Goal: Transaction & Acquisition: Purchase product/service

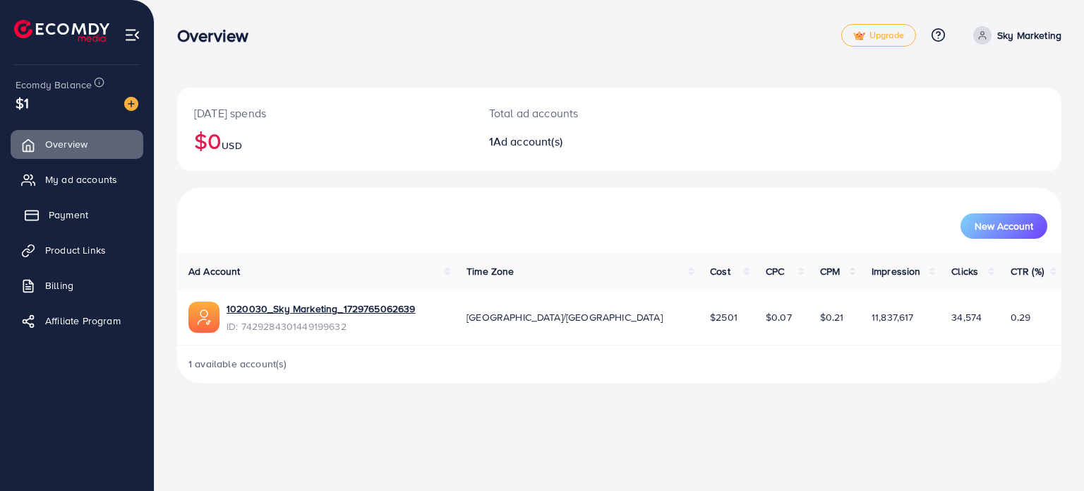
click at [68, 214] on span "Payment" at bounding box center [69, 215] width 40 height 14
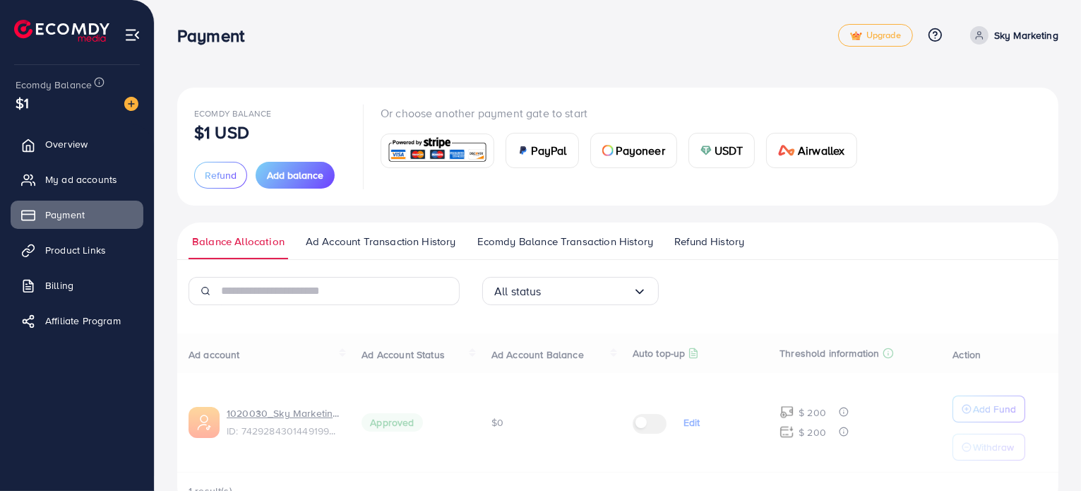
click at [544, 151] on span "PayPal" at bounding box center [549, 150] width 35 height 17
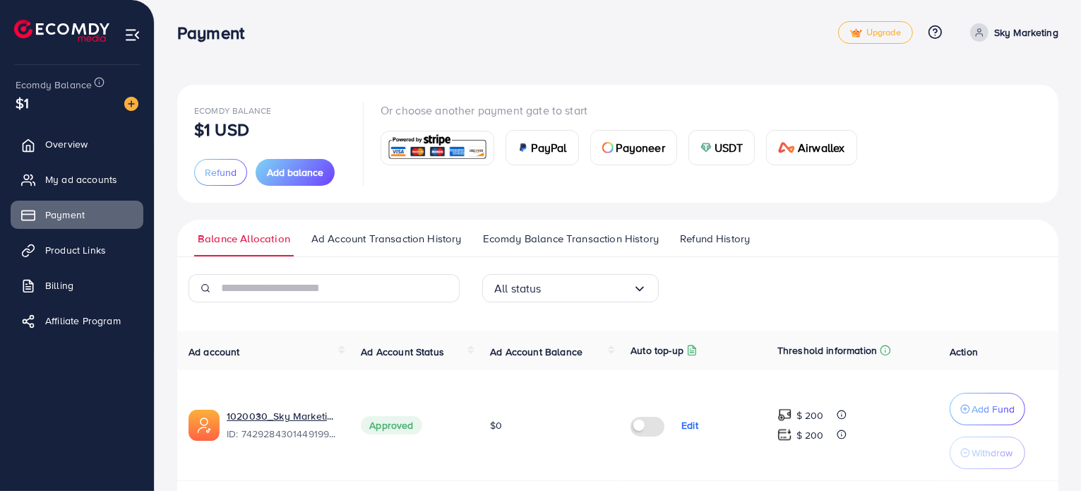
scroll to position [51, 0]
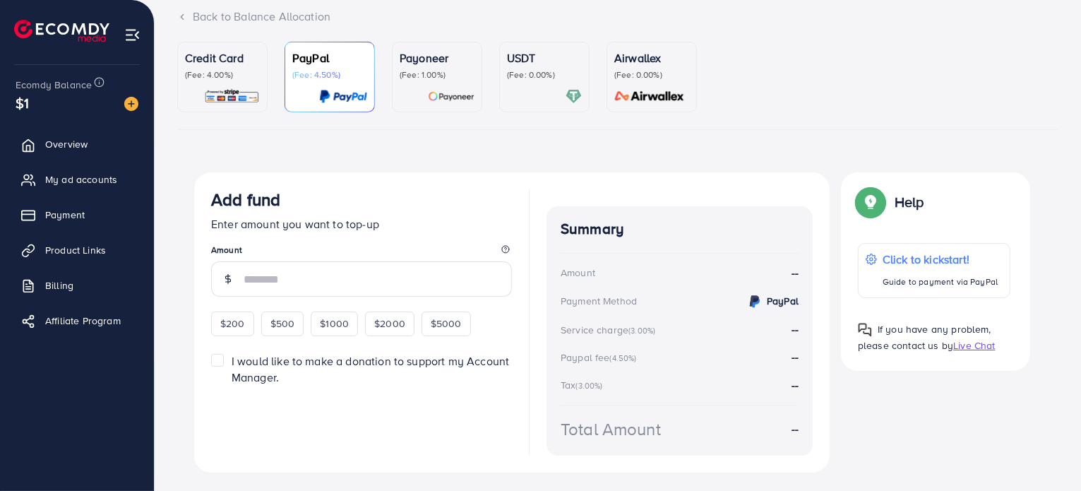
scroll to position [128, 0]
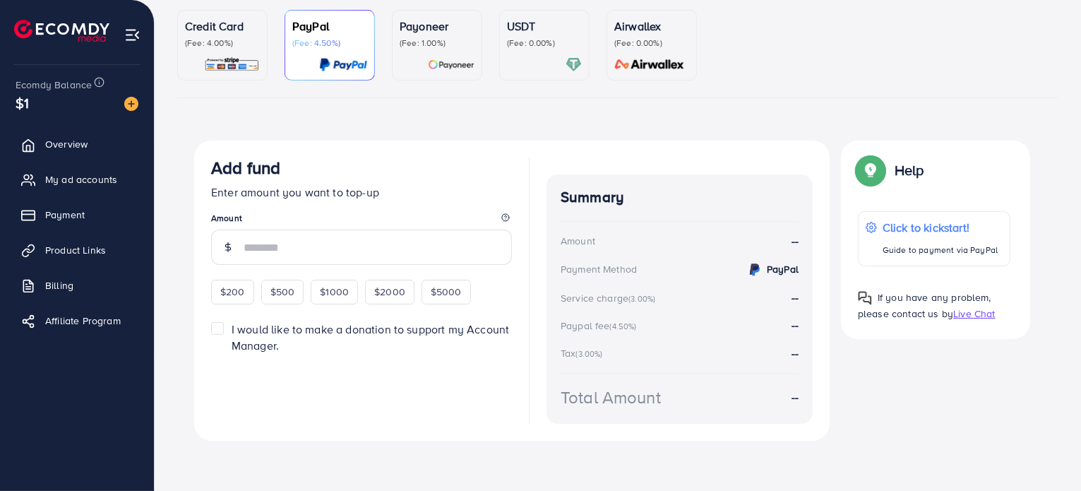
click at [233, 294] on span "$200" at bounding box center [232, 292] width 25 height 14
type input "***"
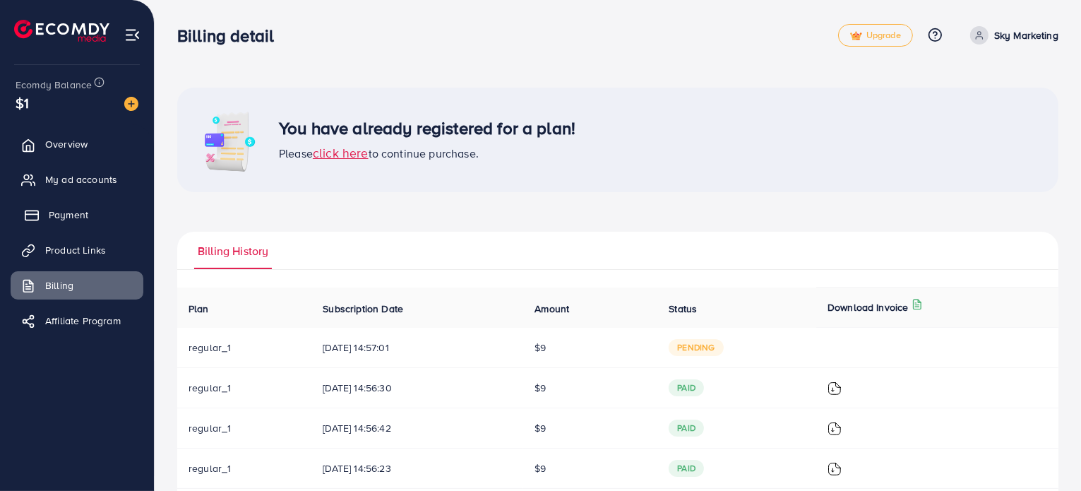
click at [64, 214] on span "Payment" at bounding box center [69, 215] width 40 height 14
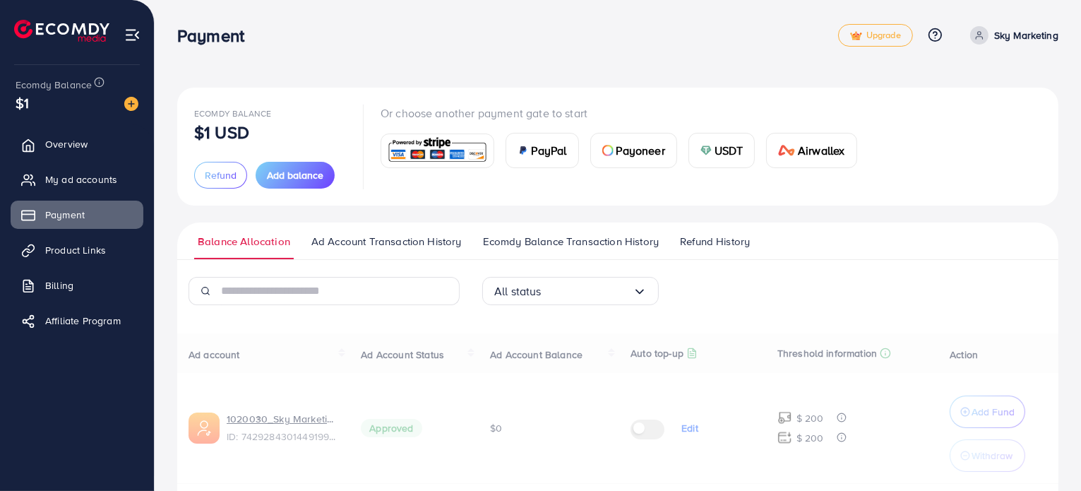
click at [554, 143] on span "PayPal" at bounding box center [549, 150] width 35 height 17
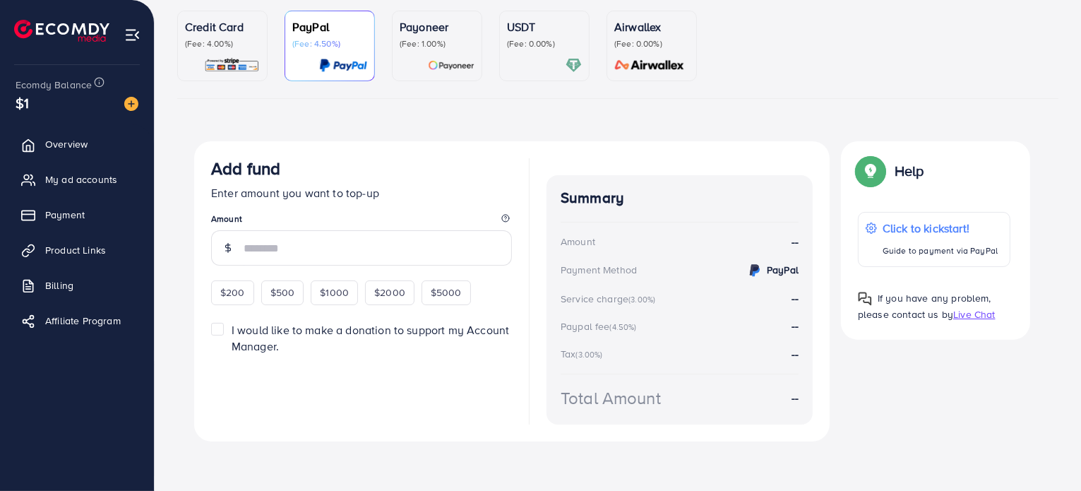
scroll to position [128, 0]
click at [229, 294] on span "$200" at bounding box center [232, 292] width 25 height 14
type input "***"
